Goal: Information Seeking & Learning: Learn about a topic

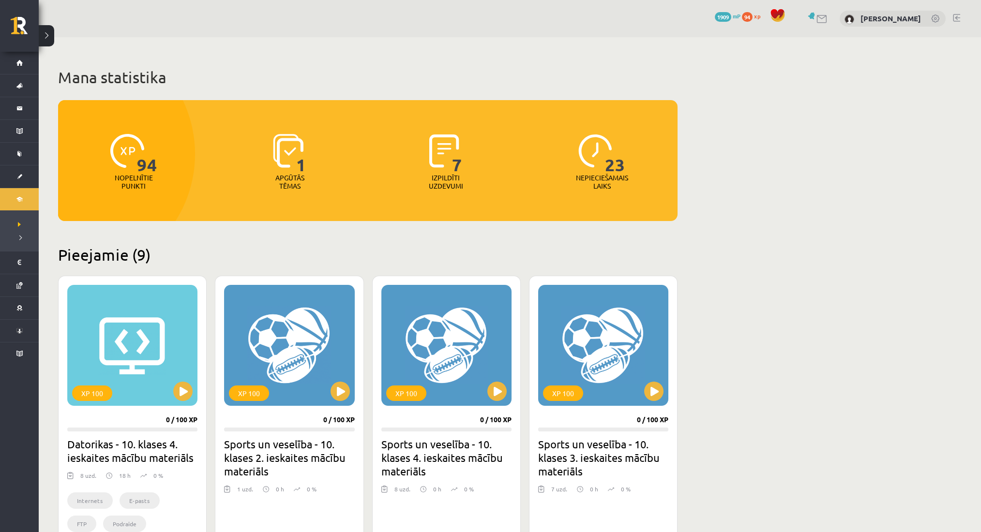
scroll to position [466, 0]
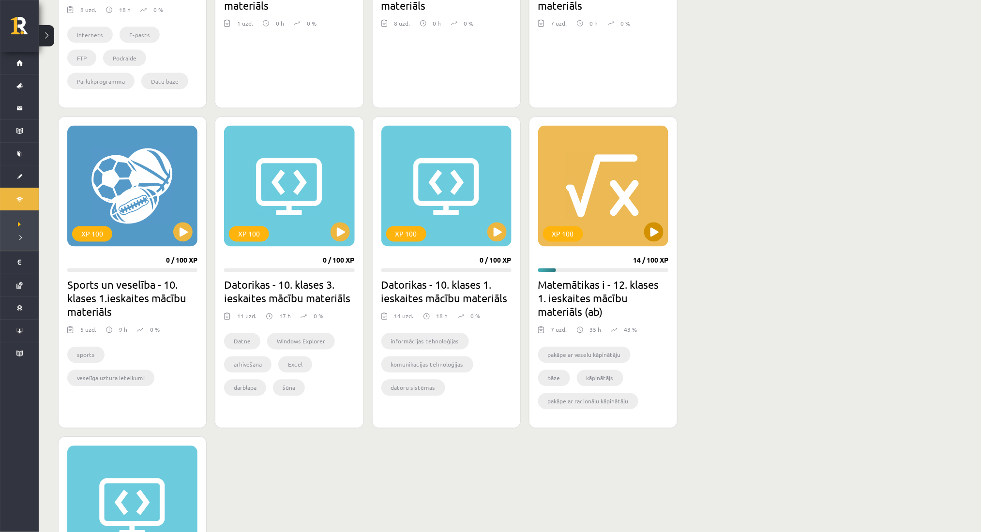
click at [657, 243] on div "XP 100" at bounding box center [603, 186] width 130 height 121
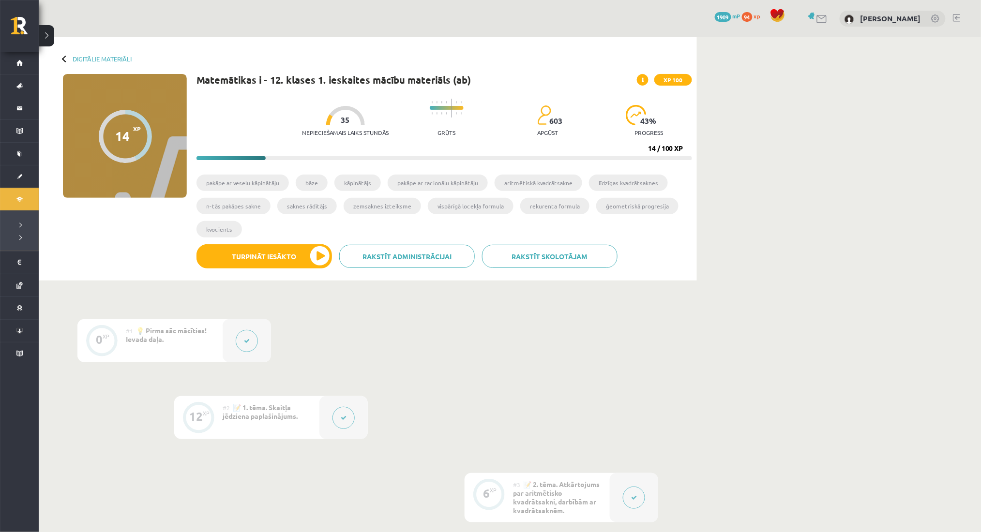
click at [629, 511] on div at bounding box center [634, 497] width 48 height 49
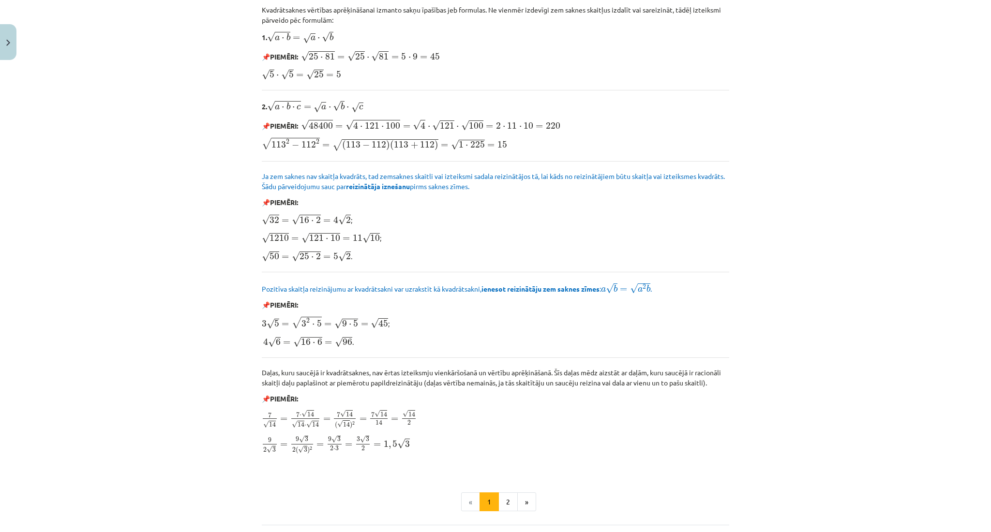
scroll to position [893, 0]
drag, startPoint x: 505, startPoint y: 497, endPoint x: 498, endPoint y: 513, distance: 17.8
click at [498, 513] on button "2" at bounding box center [507, 503] width 19 height 19
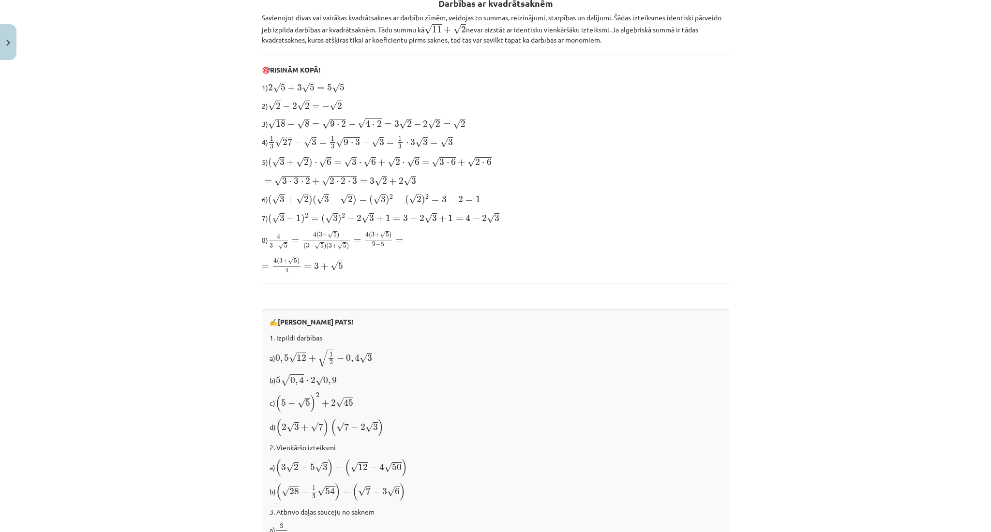
scroll to position [189, 0]
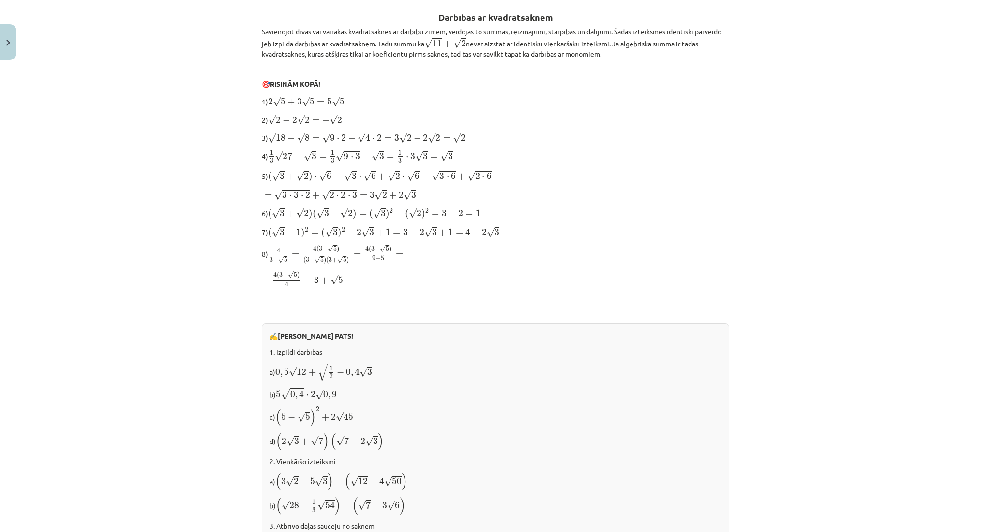
click at [560, 436] on p "d) ( 2 √ 3 + √ 7 ) ( √ 7 − 2 √ 3 ) ( 2 3 + 7 ) ( 7 − 2 3 )" at bounding box center [495, 442] width 452 height 18
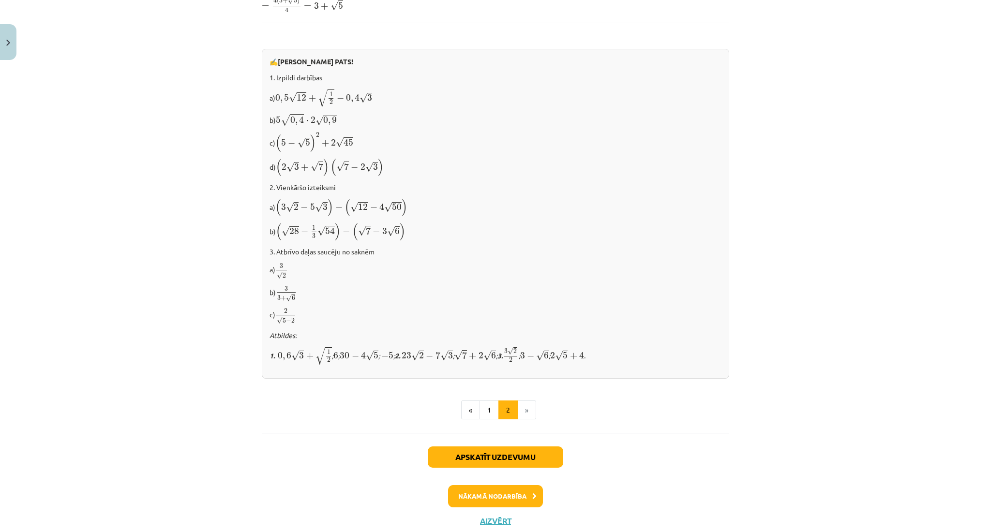
scroll to position [461, 0]
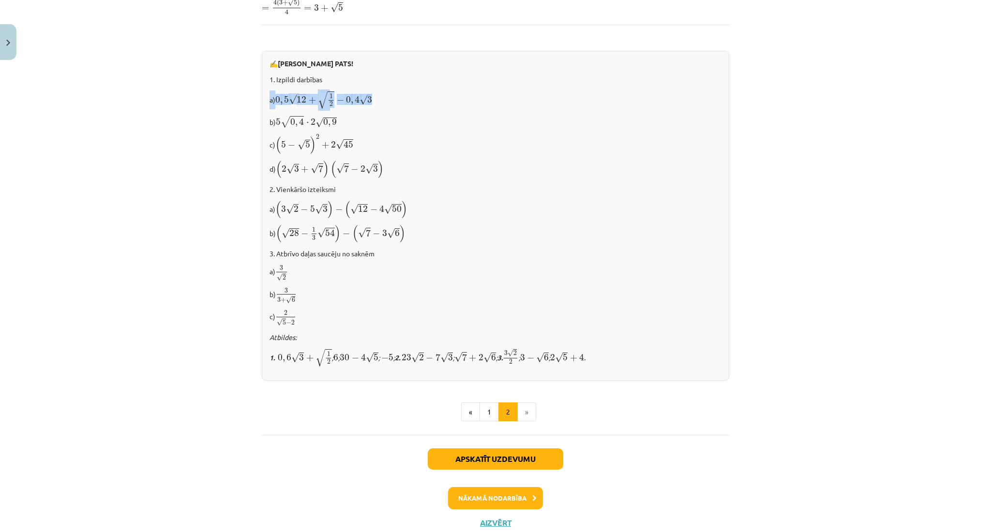
drag, startPoint x: 264, startPoint y: 97, endPoint x: 377, endPoint y: 95, distance: 113.2
click at [377, 95] on p "a) 0 , 5 √ 12 + √ 1 2 − 0 , 4 √ 3 0 , 5 12 + 1 2 − 0 , 4 3" at bounding box center [495, 99] width 452 height 19
copy p "a) 0 , 5 √ 12 + √ 1 2 − 0 , 4 √ 3"
click at [110, 129] on div "Mācību tēma: Matemātikas i - 12. klases 1. ieskaites mācību materiāls (ab) #3 📝…" at bounding box center [495, 266] width 991 height 532
drag, startPoint x: 273, startPoint y: 120, endPoint x: 343, endPoint y: 118, distance: 70.2
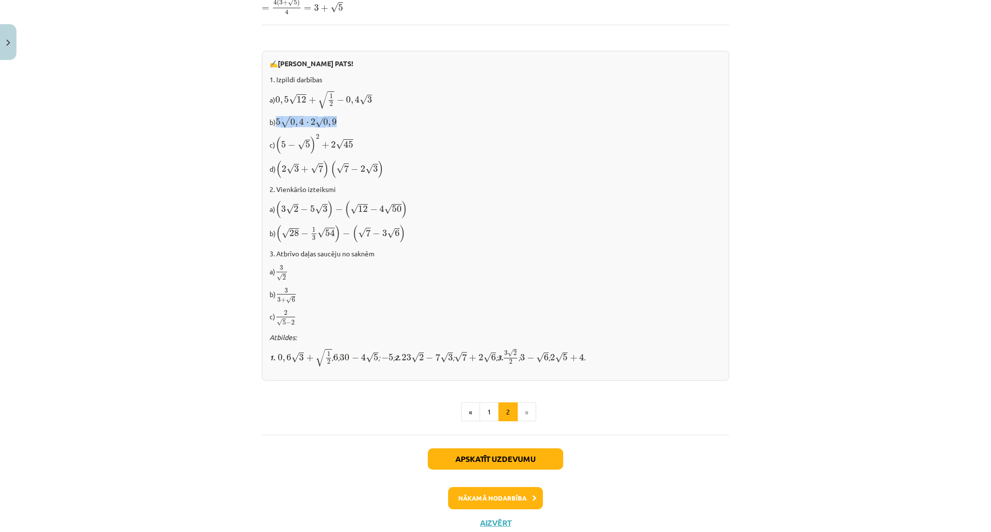
click at [343, 118] on p "b) 5 √ 0 , 4 ⋅ 2 √ 0 , 9 5 0 , 4 ⋅ 2 0 , 9" at bounding box center [495, 122] width 452 height 14
copy span "5 √ 0 , 4 ⋅ 2 √ 0 , 9"
click at [172, 184] on div "Mācību tēma: Matemātikas i - 12. klases 1. ieskaites mācību materiāls (ab) #3 📝…" at bounding box center [495, 266] width 991 height 532
drag, startPoint x: 274, startPoint y: 144, endPoint x: 282, endPoint y: 142, distance: 8.0
click at [282, 142] on span "( 5 − √ 5 )" at bounding box center [295, 144] width 41 height 17
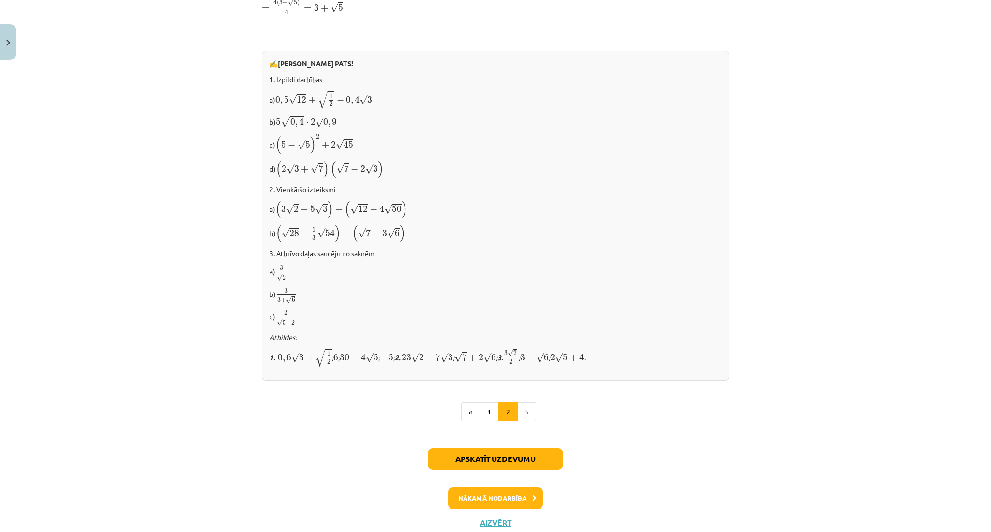
click at [269, 142] on p "c) ( 5 − √ 5 ) 2 + 2 √ 45 ( 5 − 5 ) 2 + 2 45" at bounding box center [495, 144] width 452 height 20
drag, startPoint x: 274, startPoint y: 147, endPoint x: 288, endPoint y: 142, distance: 14.7
click at [288, 142] on span "( 5 − √ 5 )" at bounding box center [295, 144] width 41 height 17
click at [270, 142] on p "c) ( 5 − √ 5 ) 2 + 2 √ 45 ( 5 − 5 ) 2 + 2 45" at bounding box center [495, 144] width 452 height 20
drag, startPoint x: 270, startPoint y: 142, endPoint x: 346, endPoint y: 146, distance: 76.6
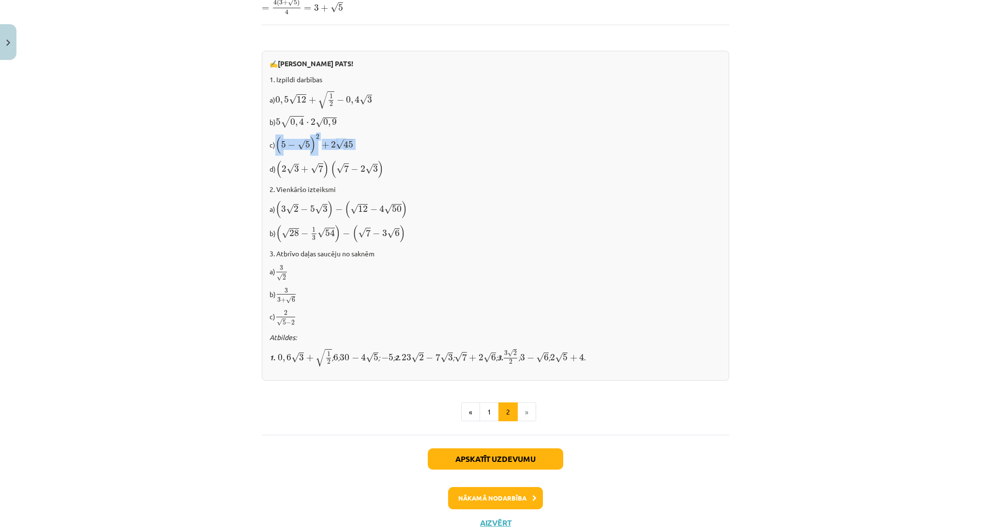
click at [346, 146] on p "c) ( 5 − √ 5 ) 2 + 2 √ 45 ( 5 − 5 ) 2 + 2 45" at bounding box center [495, 144] width 452 height 20
copy p "( 5 − √ 5 ) 2 + 2 √ 45"
click at [280, 195] on div "✍️ RISINI PATS! 1. Izpildi darbības a) 0 , 5 √ 12 + √ 1 2 − 0 , 4 √ 3 0 , 5 12 …" at bounding box center [495, 216] width 467 height 330
click at [269, 168] on p "d) ( 2 √ 3 + √ 7 ) ( √ 7 − 2 √ 3 ) ( 2 3 + 7 ) ( 7 − 2 3 )" at bounding box center [495, 169] width 452 height 18
drag, startPoint x: 274, startPoint y: 171, endPoint x: 389, endPoint y: 167, distance: 115.2
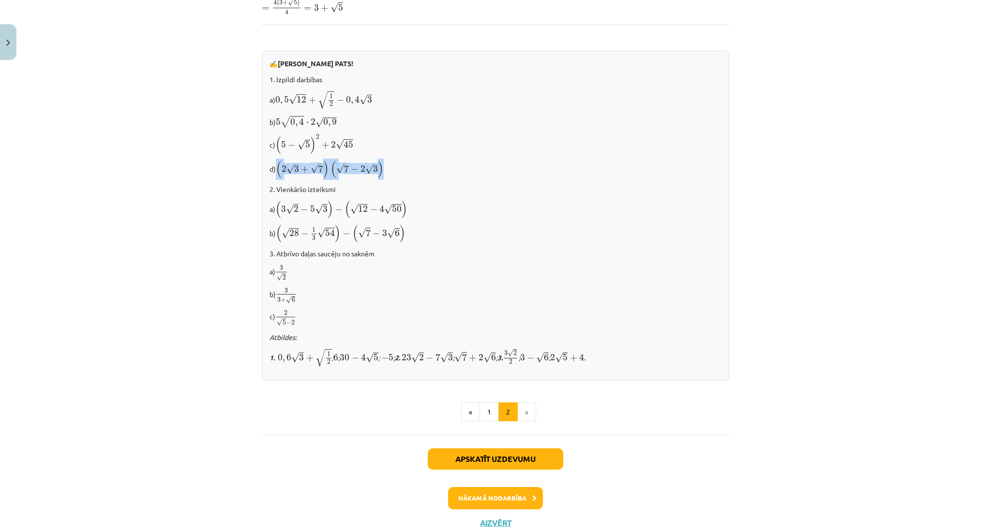
click at [389, 167] on p "d) ( 2 √ 3 + √ 7 ) ( √ 7 − 2 √ 3 ) ( 2 3 + 7 ) ( 7 − 2 3 )" at bounding box center [495, 169] width 452 height 18
copy span "( 2 √ 3 + √ 7 ) ( √ 7 − 2 √ 3 )"
click at [137, 205] on div "Mācību tēma: Matemātikas i - 12. klases 1. ieskaites mācību materiāls (ab) #3 📝…" at bounding box center [495, 266] width 991 height 532
drag, startPoint x: 274, startPoint y: 209, endPoint x: 421, endPoint y: 197, distance: 147.5
click at [421, 197] on div "✍️ RISINI PATS! 1. Izpildi darbības a) 0 , 5 √ 12 + √ 1 2 − 0 , 4 √ 3 0 , 5 12 …" at bounding box center [495, 216] width 467 height 330
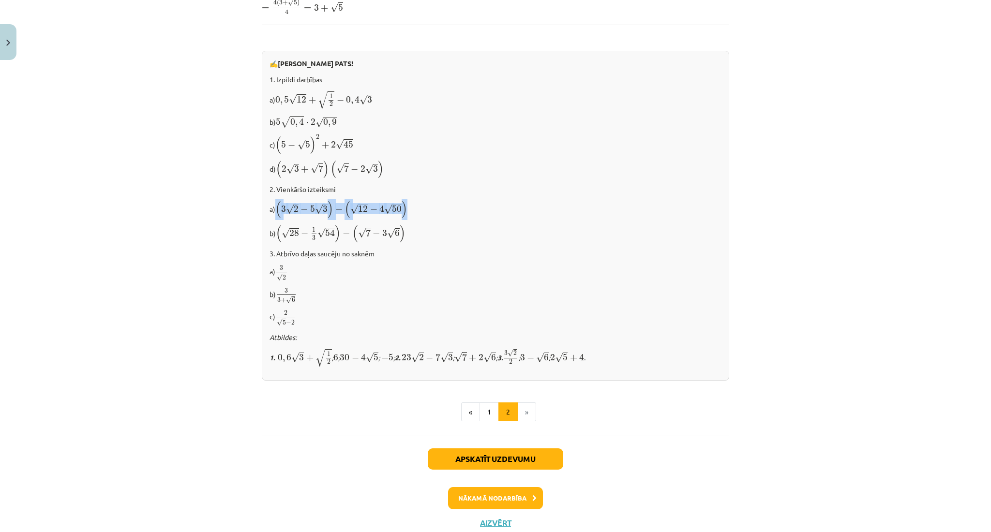
copy span "( 3 √ 2 − 5 √ 3 ) − ( √ 12 − 4 √ 50 )"
click at [224, 211] on div "Mācību tēma: Matemātikas i - 12. klases 1. ieskaites mācību materiāls (ab) #3 📝…" at bounding box center [495, 266] width 991 height 532
drag, startPoint x: 256, startPoint y: 232, endPoint x: 432, endPoint y: 240, distance: 175.8
click at [432, 240] on div "✍️ RISINI PATS! 1. Izpildi darbības a) 0 , 5 √ 12 + √ 1 2 − 0 , 4 √ 3 0 , 5 12 …" at bounding box center [495, 216] width 467 height 330
copy p "b) ( √ 28 − 1 3 √ 54 ) − ( √ 7 − 3 √ 6 )"
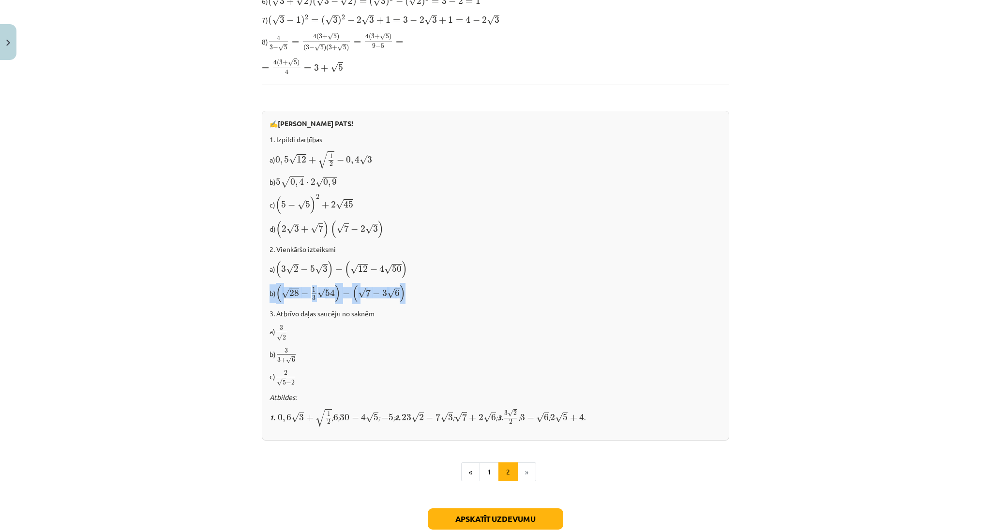
scroll to position [401, 0]
click at [280, 221] on span "( 2 √ 3 + √ 7 )" at bounding box center [302, 229] width 53 height 17
drag, startPoint x: 267, startPoint y: 328, endPoint x: 281, endPoint y: 335, distance: 15.8
click at [281, 335] on p "a) 3 √ 2 3 2" at bounding box center [495, 333] width 452 height 17
click at [269, 329] on p "a) 3 √ 2 3 2" at bounding box center [495, 333] width 452 height 17
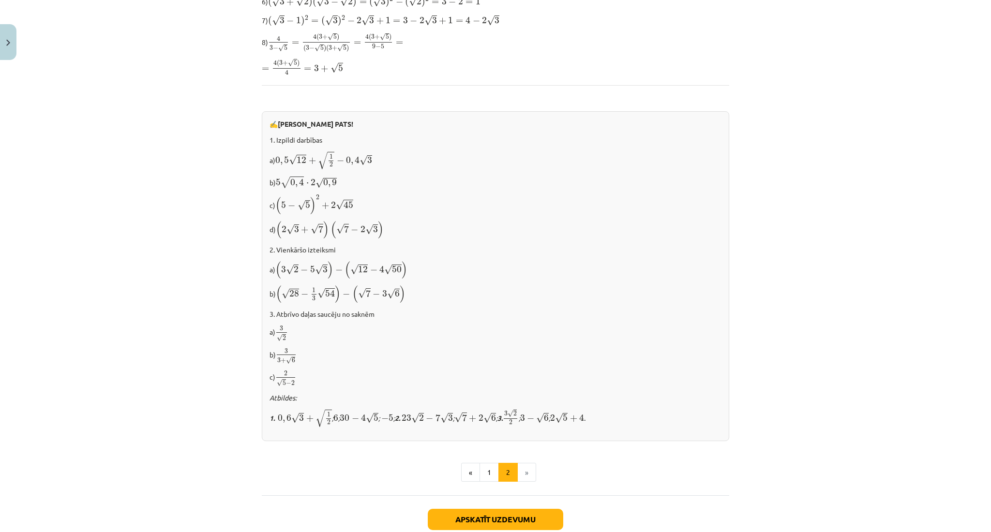
drag, startPoint x: 275, startPoint y: 329, endPoint x: 284, endPoint y: 333, distance: 9.5
click at [284, 333] on span "3 √ 2" at bounding box center [281, 333] width 13 height 15
drag, startPoint x: 267, startPoint y: 326, endPoint x: 280, endPoint y: 339, distance: 18.8
click at [280, 339] on p "a) 3 √ 2 3 2" at bounding box center [495, 333] width 452 height 17
click at [283, 339] on span "2" at bounding box center [284, 338] width 3 height 5
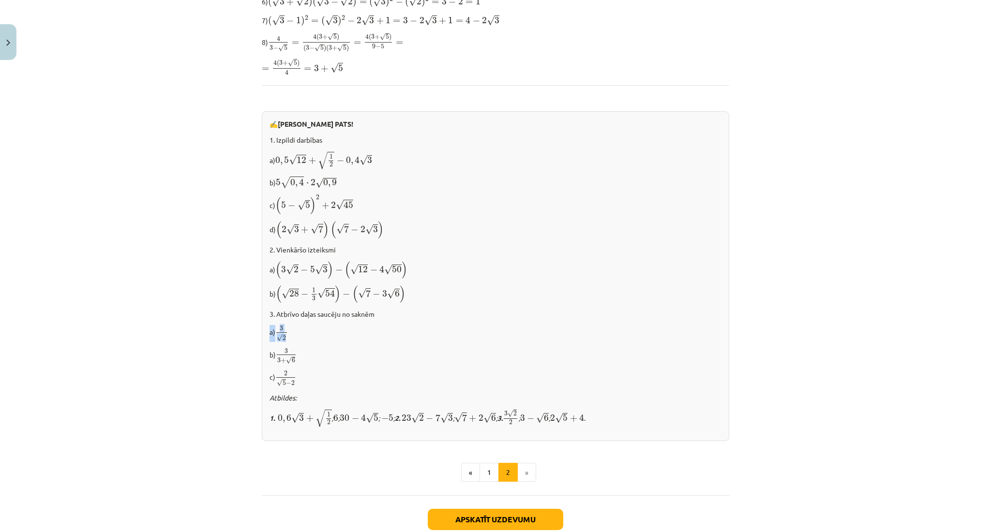
drag, startPoint x: 256, startPoint y: 327, endPoint x: 287, endPoint y: 335, distance: 32.0
click at [287, 335] on div "✍️ RISINI PATS! 1. Izpildi darbības a) 0 , 5 √ 12 + √ 1 2 − 0 , 4 √ 3 0 , 5 12 …" at bounding box center [495, 276] width 467 height 330
copy p "a) 3 √ 2"
click at [283, 311] on p "3. Atbrīvo daļas saucēju no saknēm" at bounding box center [495, 314] width 452 height 10
drag, startPoint x: 270, startPoint y: 312, endPoint x: 298, endPoint y: 335, distance: 36.1
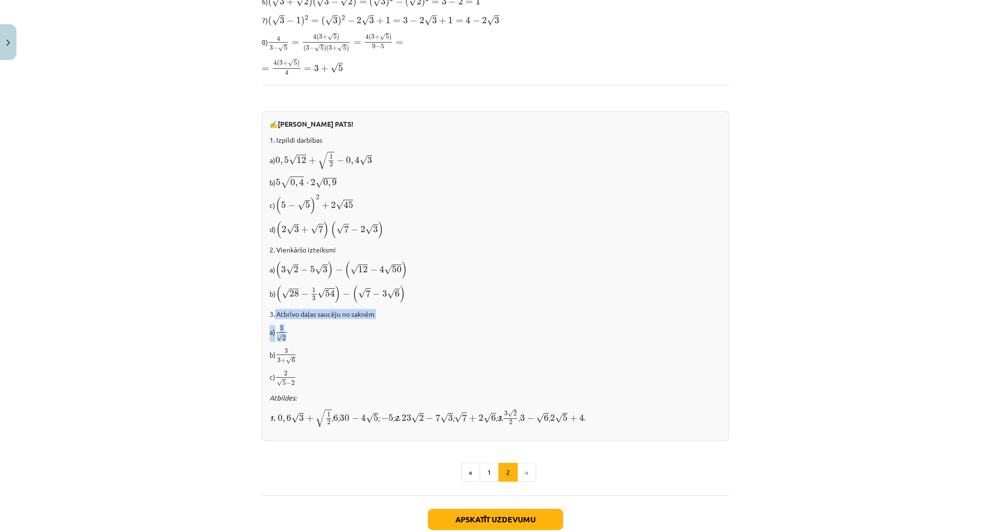
click at [298, 335] on div "✍️ RISINI PATS! 1. Izpildi darbības a) 0 , 5 √ 12 + √ 1 2 − 0 , 4 √ 3 0 , 5 12 …" at bounding box center [495, 276] width 467 height 330
copy div "Atbrīvo daļas saucēju no saknēm a) 3 √ 2"
click at [206, 282] on div "Mācību tēma: Matemātikas i - 12. klases 1. ieskaites mācību materiāls (ab) #3 📝…" at bounding box center [495, 266] width 991 height 532
drag, startPoint x: 260, startPoint y: 356, endPoint x: 296, endPoint y: 363, distance: 36.6
click at [296, 363] on div "✍️ RISINI PATS! 1. Izpildi darbības a) 0 , 5 √ 12 + √ 1 2 − 0 , 4 √ 3 0 , 5 12 …" at bounding box center [495, 276] width 467 height 330
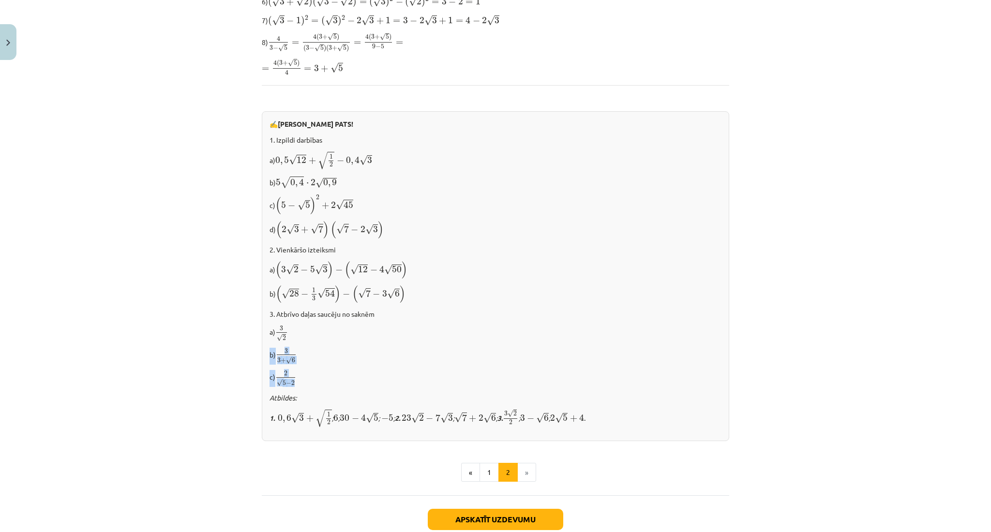
click at [276, 359] on span "3 3 + √ 6" at bounding box center [286, 356] width 21 height 15
drag, startPoint x: 261, startPoint y: 351, endPoint x: 298, endPoint y: 362, distance: 38.4
click at [298, 362] on div "✍️ RISINI PATS! 1. Izpildi darbības a) 0 , 5 √ 12 + √ 1 2 − 0 , 4 √ 3 0 , 5 12 …" at bounding box center [495, 276] width 467 height 330
copy p "b) 3 3 + √ 6"
click at [265, 256] on div "✍️ RISINI PATS! 1. Izpildi darbības a) 0 , 5 √ 12 + √ 1 2 − 0 , 4 √ 3 0 , 5 12 …" at bounding box center [495, 276] width 467 height 330
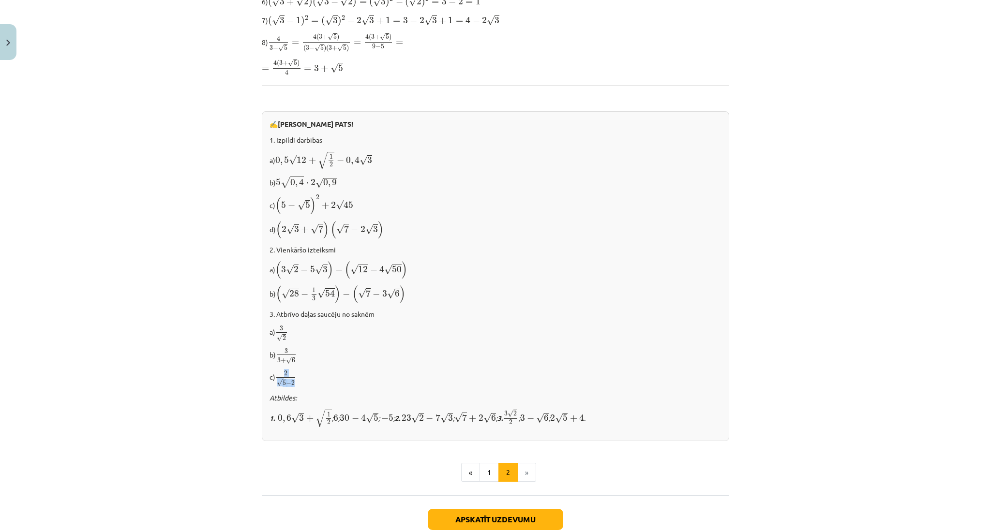
drag, startPoint x: 271, startPoint y: 372, endPoint x: 302, endPoint y: 381, distance: 32.8
click at [302, 381] on p "с) 2 √ 5 − 2 2 5 − 2" at bounding box center [495, 378] width 452 height 17
copy span "2 √ 5 − 2"
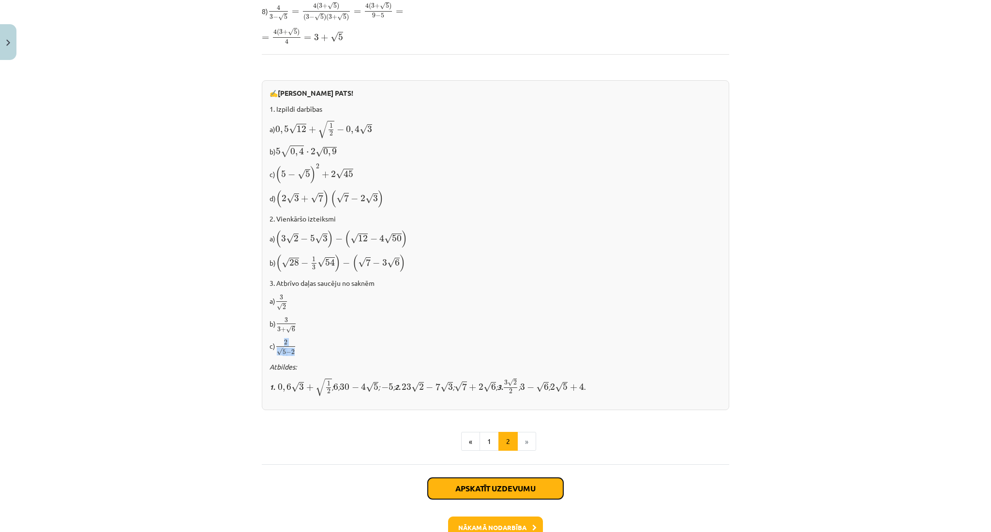
click at [533, 482] on button "Apskatīt uzdevumu" at bounding box center [495, 488] width 135 height 21
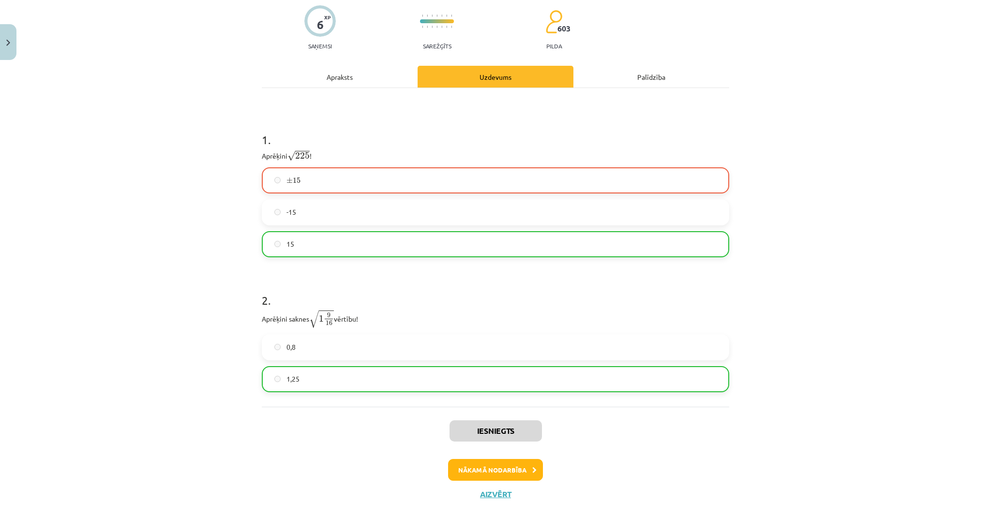
scroll to position [95, 0]
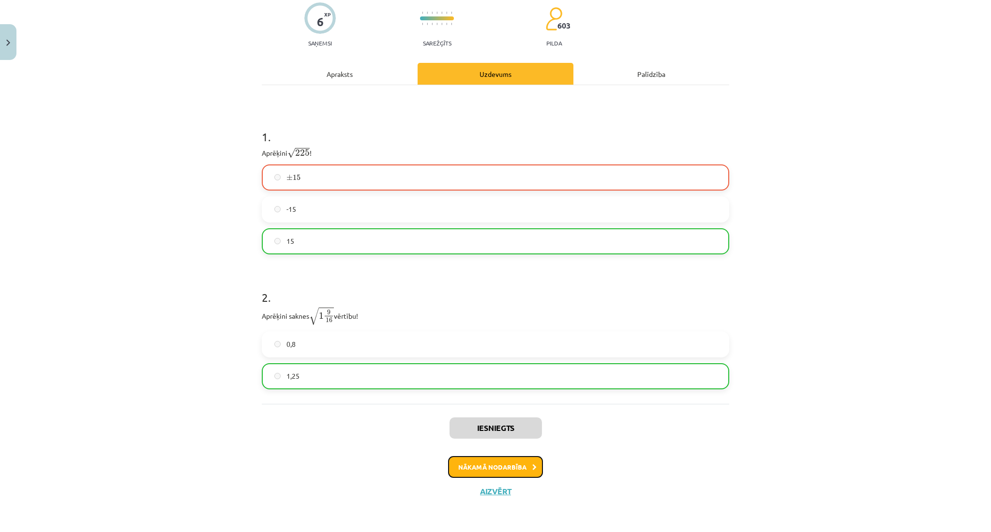
click at [504, 471] on button "Nākamā nodarbība" at bounding box center [495, 467] width 95 height 22
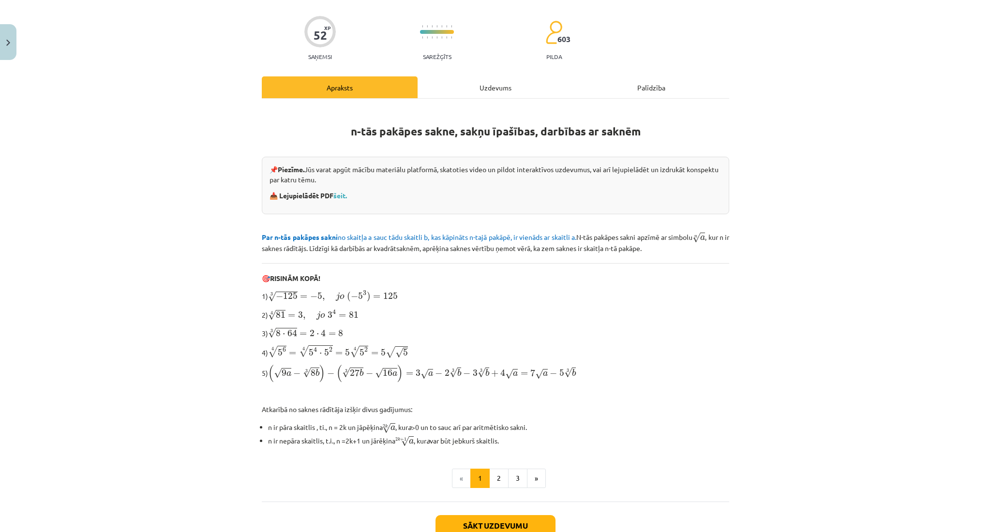
scroll to position [53, 0]
